Goal: Check status: Check status

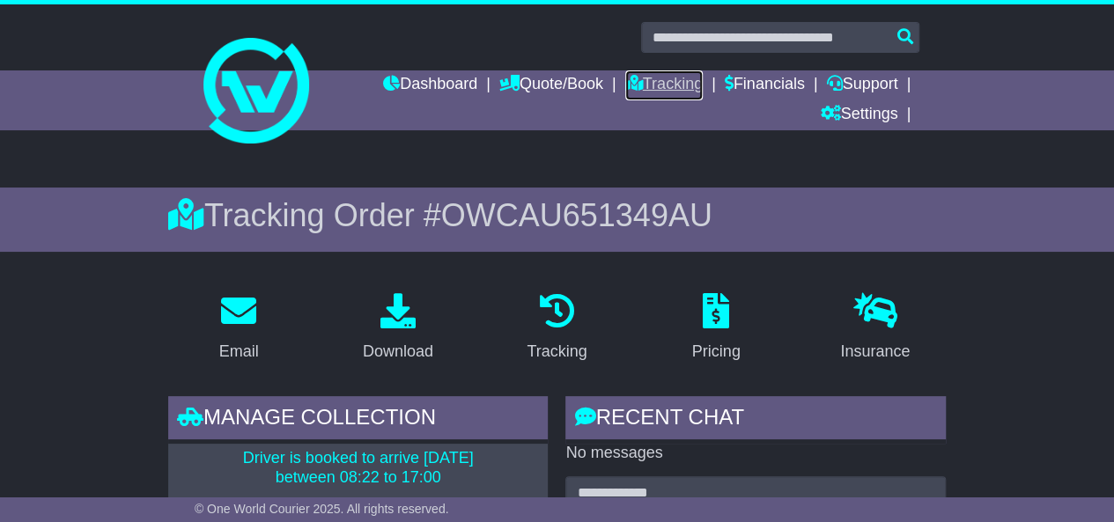
click at [654, 87] on link "Tracking" at bounding box center [664, 85] width 78 height 30
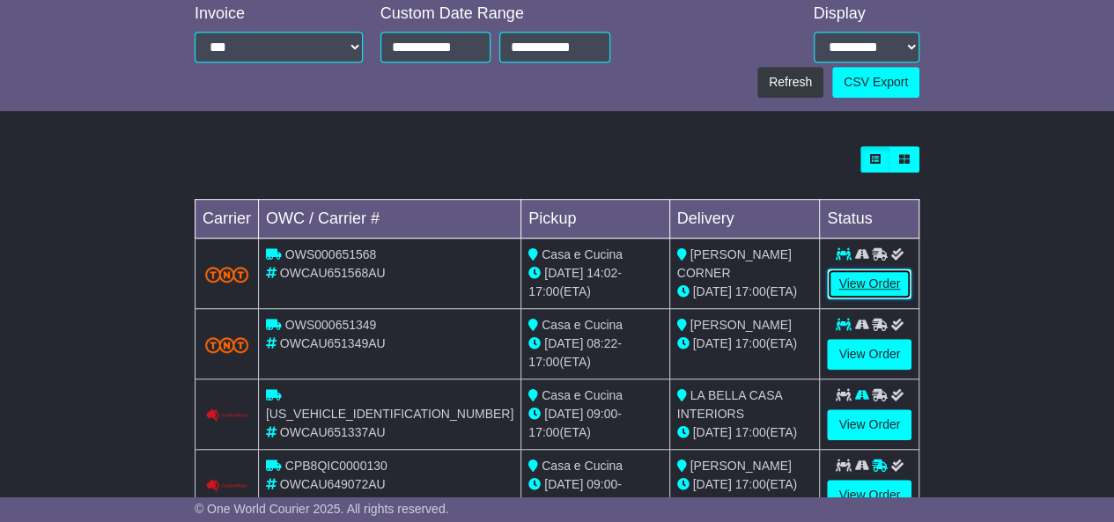
click at [860, 269] on link "View Order" at bounding box center [869, 284] width 85 height 31
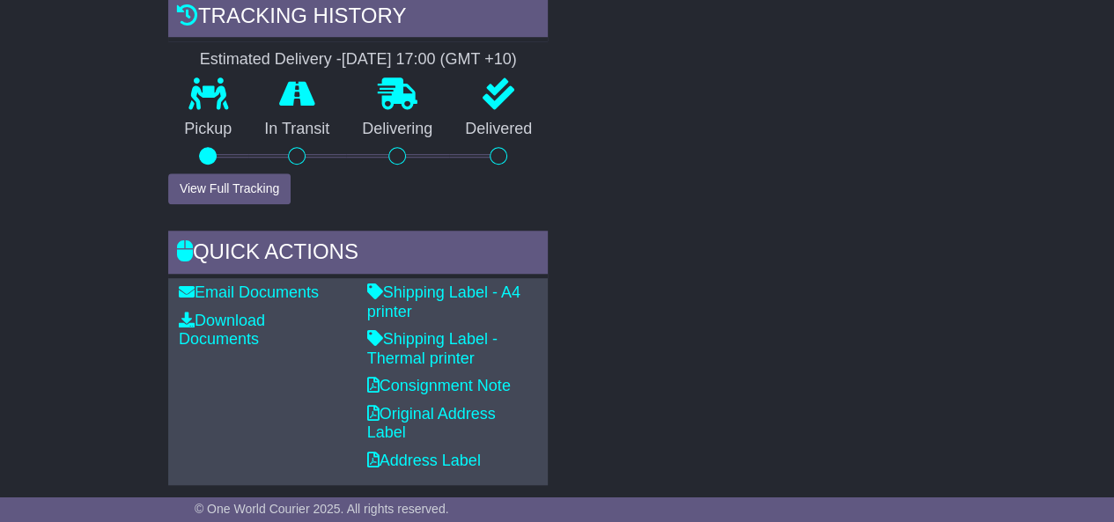
scroll to position [654, 0]
click at [447, 333] on link "Shipping Label - Thermal printer" at bounding box center [432, 348] width 130 height 37
